Goal: Book appointment/travel/reservation: Book appointment/travel/reservation

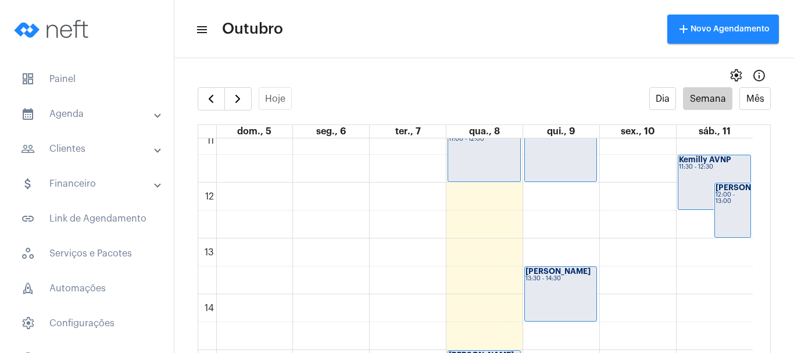
scroll to position [626, 0]
click at [481, 246] on div "00 01 02 03 04 05 06 07 08 09 10 11 12 13 14 15 16 17 18 19 20 21 22 23 [PERSON…" at bounding box center [475, 182] width 555 height 1340
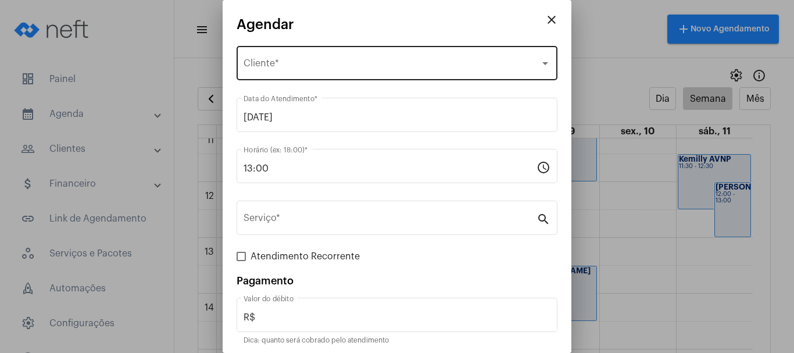
click at [364, 66] on div "Selecione o Cliente" at bounding box center [392, 65] width 297 height 10
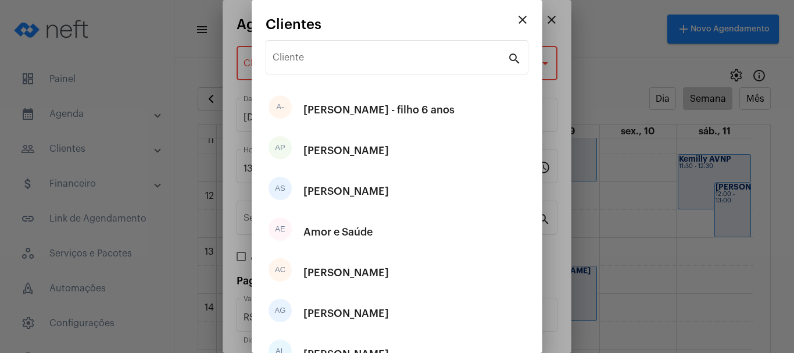
click at [364, 66] on div "Cliente" at bounding box center [390, 56] width 235 height 37
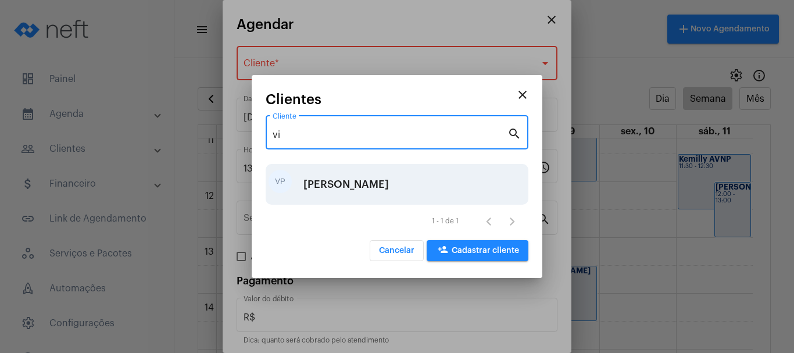
type input "vi"
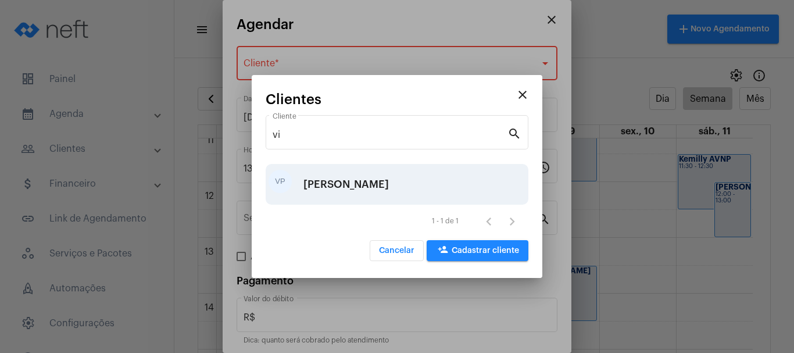
click at [347, 181] on div "[PERSON_NAME]" at bounding box center [346, 184] width 85 height 35
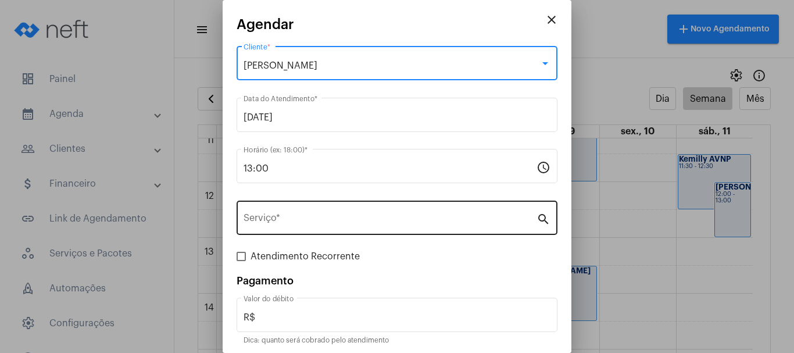
click at [324, 215] on input "Serviço *" at bounding box center [390, 220] width 293 height 10
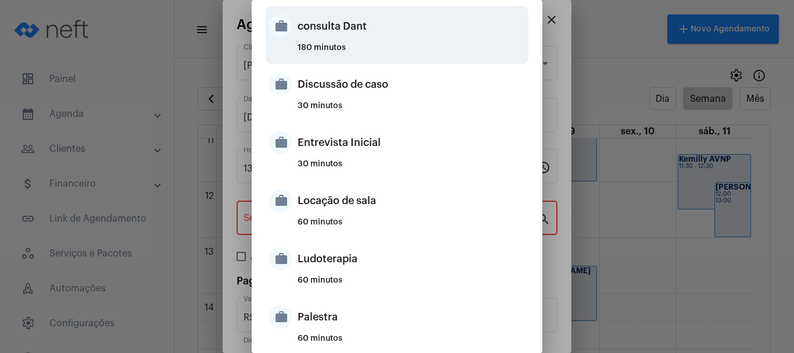
scroll to position [465, 0]
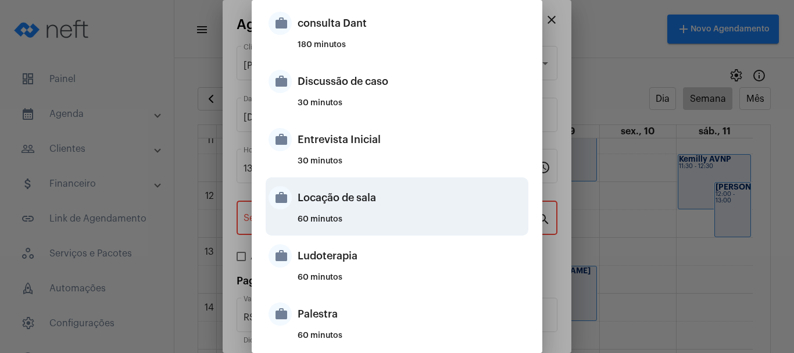
click at [321, 206] on div "Locação de sala" at bounding box center [412, 197] width 228 height 35
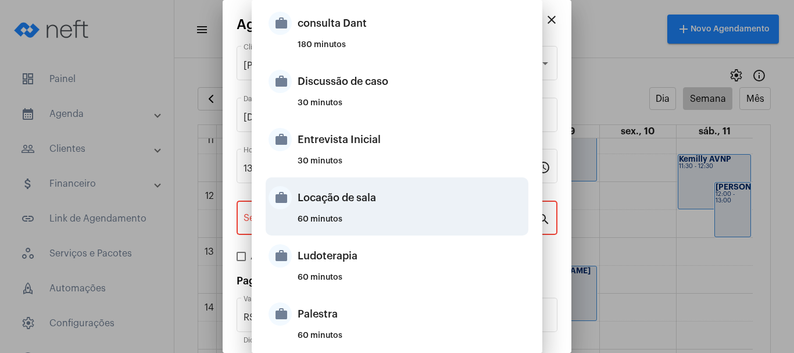
type input "Locação de sala"
type input "R$ 40"
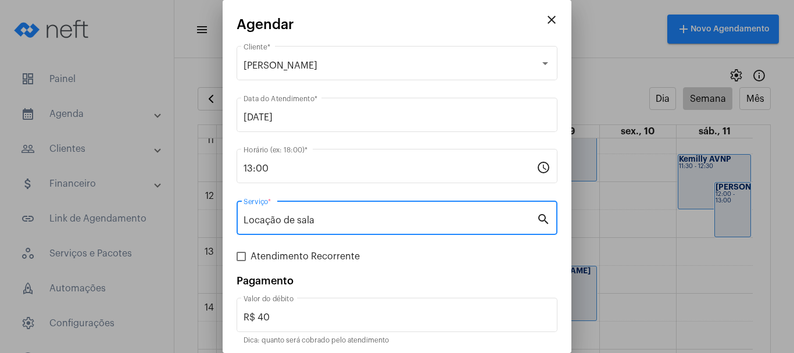
scroll to position [44, 0]
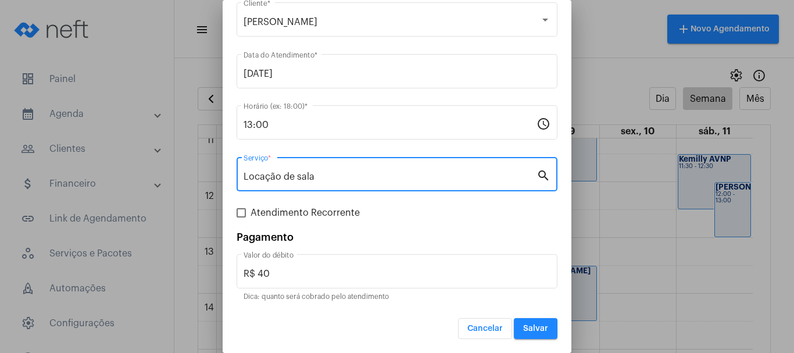
click at [526, 326] on span "Salvar" at bounding box center [535, 328] width 25 height 8
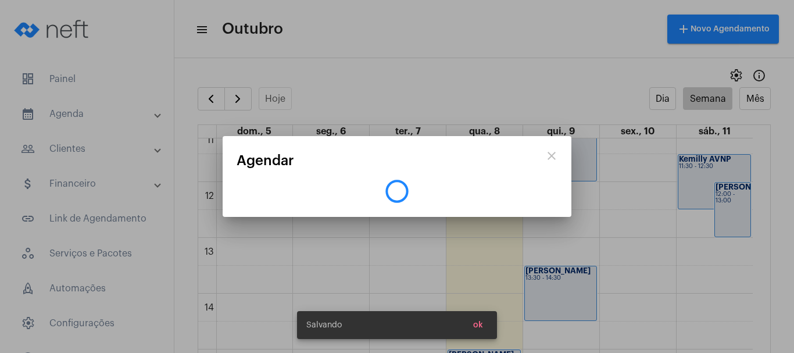
scroll to position [0, 0]
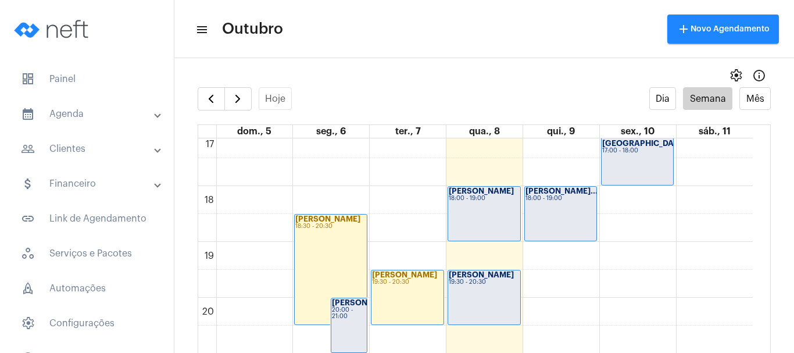
scroll to position [975, 0]
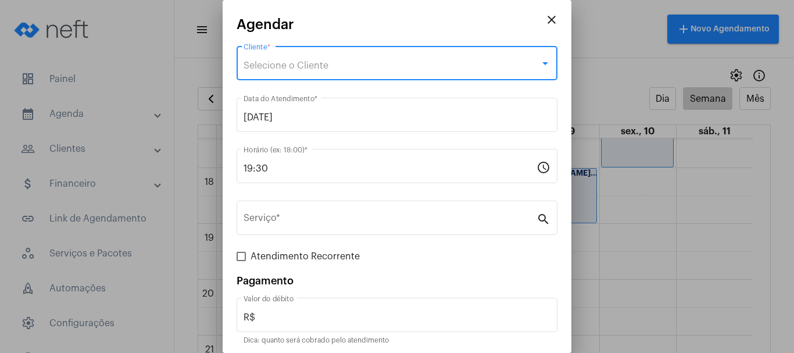
click at [326, 69] on span "Selecione o Cliente" at bounding box center [286, 65] width 85 height 9
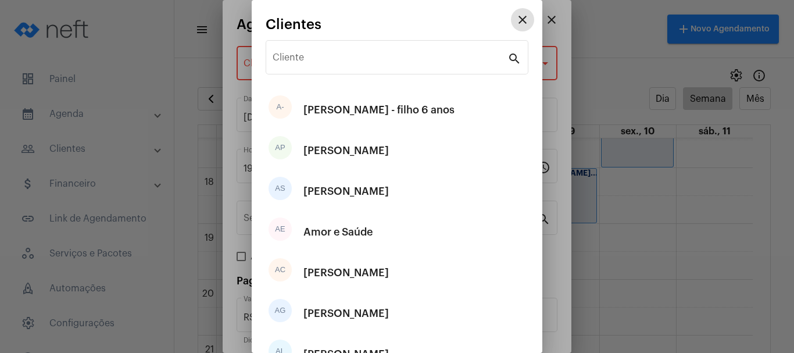
click at [326, 69] on div "Cliente" at bounding box center [390, 56] width 235 height 37
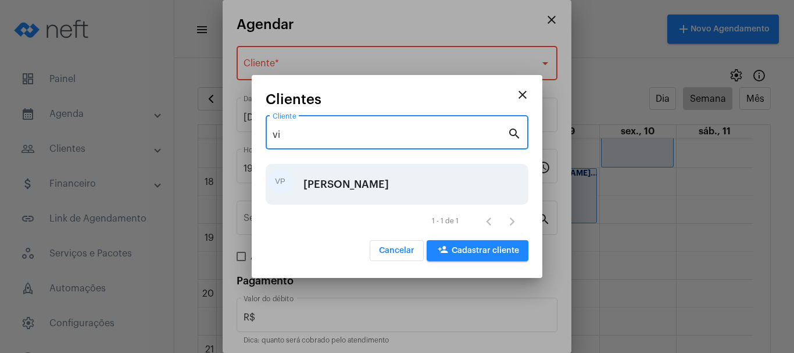
type input "vi"
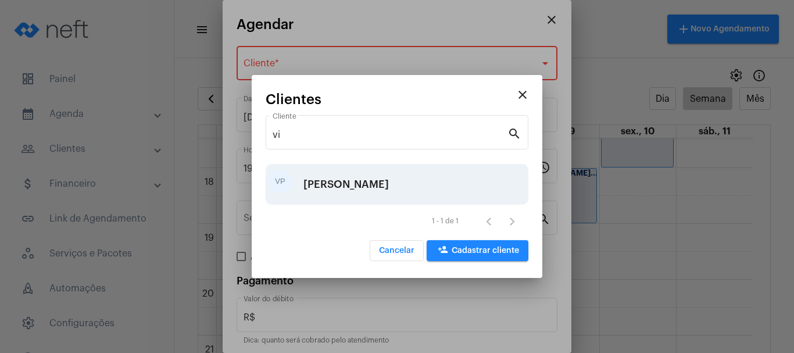
click at [306, 178] on div "[PERSON_NAME]" at bounding box center [346, 184] width 85 height 35
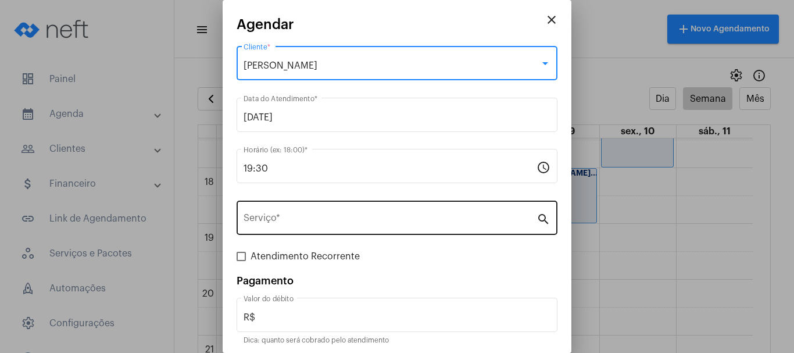
click at [296, 218] on input "Serviço *" at bounding box center [390, 220] width 293 height 10
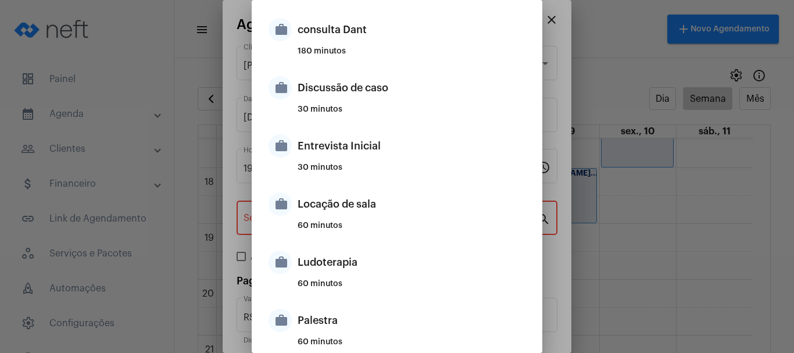
scroll to position [465, 0]
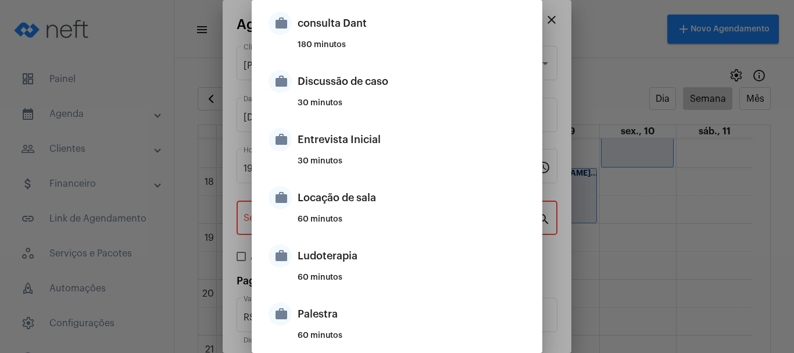
click at [296, 218] on div "work Locação de sala 60 minutos" at bounding box center [397, 206] width 263 height 58
type input "Locação de sala"
type input "R$ 40"
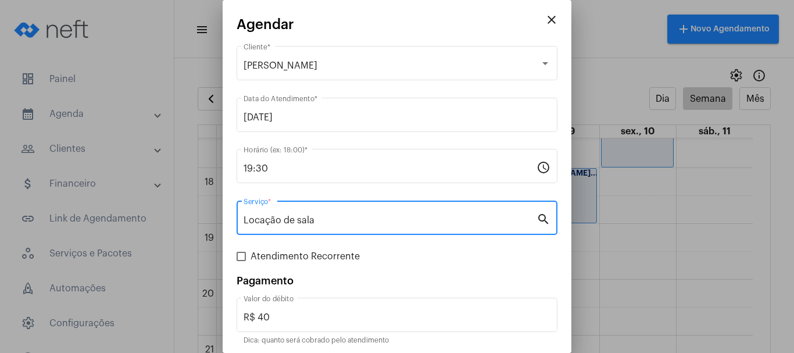
scroll to position [44, 0]
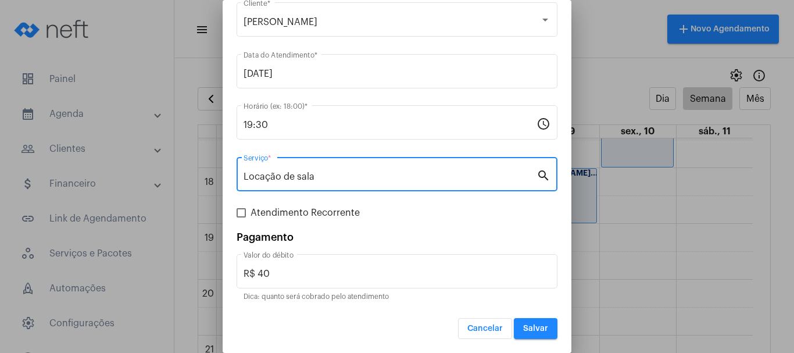
click at [540, 330] on button "Salvar" at bounding box center [536, 328] width 44 height 21
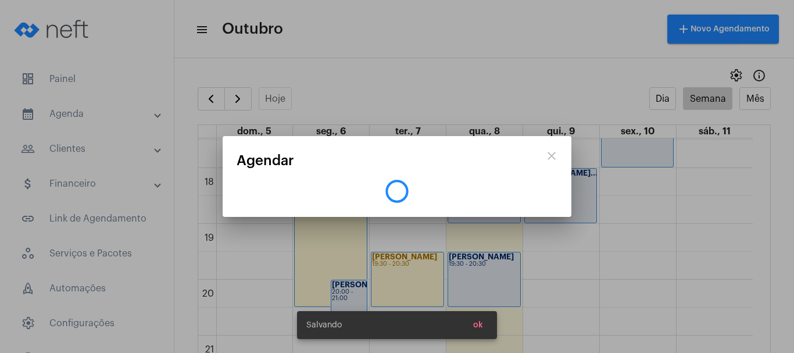
scroll to position [0, 0]
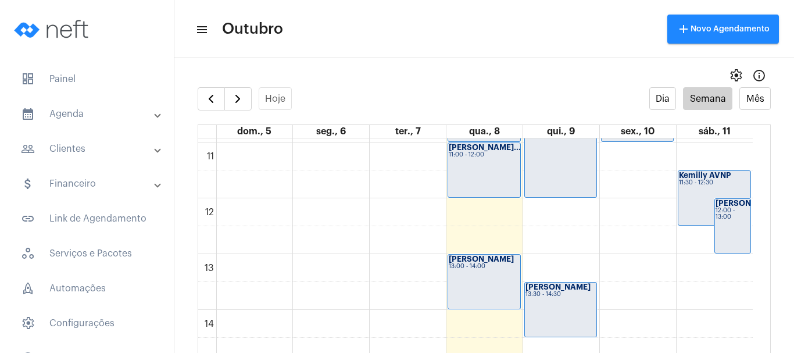
scroll to position [568, 0]
